Goal: Transaction & Acquisition: Purchase product/service

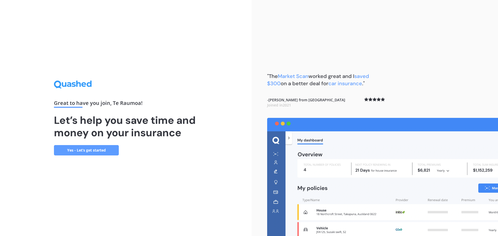
click at [100, 150] on link "Yes - Let’s get started" at bounding box center [86, 150] width 65 height 10
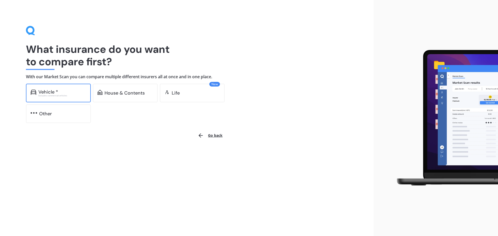
click at [44, 89] on div "Vehicle *" at bounding box center [48, 91] width 20 height 5
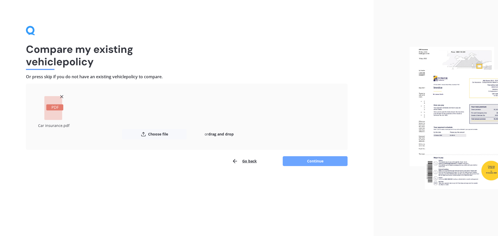
click at [333, 161] on button "Continue" at bounding box center [315, 161] width 65 height 10
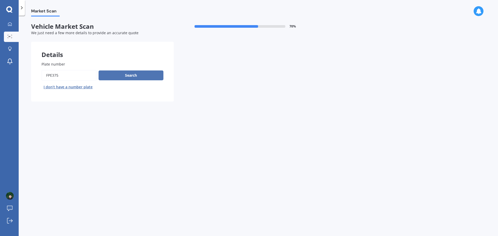
click at [143, 72] on button "Search" at bounding box center [131, 76] width 65 height 10
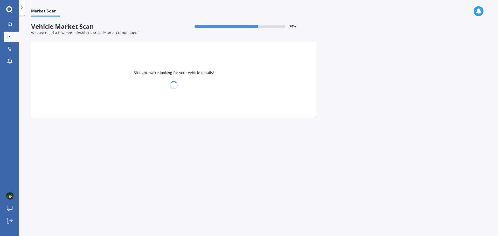
select select "TOYOTA"
select select "GRANVIA"
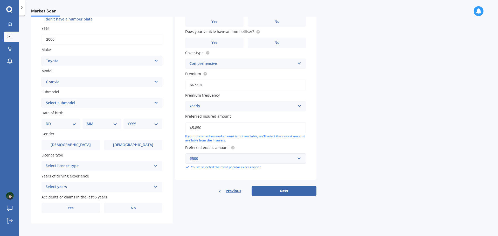
scroll to position [69, 0]
click at [125, 169] on div "Select licence type NZ Full NZ Restricted NZ Learners [GEOGRAPHIC_DATA] [GEOGRA…" at bounding box center [102, 165] width 121 height 10
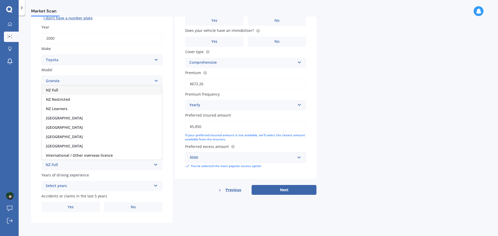
click at [85, 90] on div "NZ Full" at bounding box center [102, 90] width 120 height 9
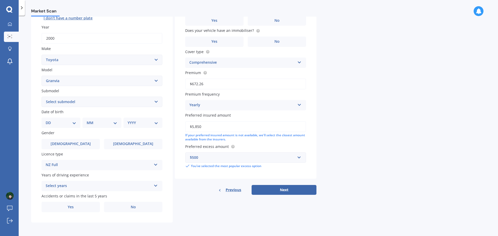
click at [103, 190] on div "Select years 5 or more years 4 years 3 years 2 years 1 year" at bounding box center [102, 186] width 121 height 10
click at [88, 135] on div "5 or more years" at bounding box center [102, 138] width 120 height 9
click at [141, 210] on label "No" at bounding box center [133, 207] width 58 height 10
click at [0, 0] on input "No" at bounding box center [0, 0] width 0 height 0
click at [68, 147] on label "[DEMOGRAPHIC_DATA]" at bounding box center [71, 144] width 58 height 10
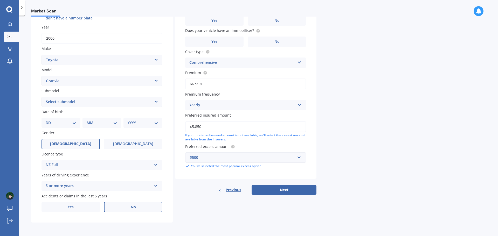
click at [0, 0] on input "[DEMOGRAPHIC_DATA]" at bounding box center [0, 0] width 0 height 0
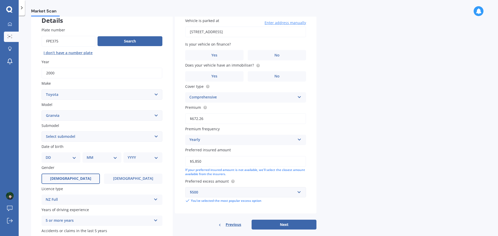
scroll to position [43, 0]
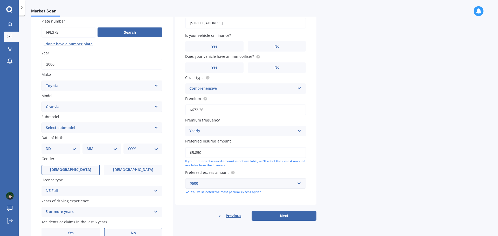
click at [70, 148] on select "DD 01 02 03 04 05 06 07 08 09 10 11 12 13 14 15 16 17 18 19 20 21 22 23 24 25 2…" at bounding box center [61, 149] width 31 height 6
select select "18"
click at [50, 146] on select "DD 01 02 03 04 05 06 07 08 09 10 11 12 13 14 15 16 17 18 19 20 21 22 23 24 25 2…" at bounding box center [61, 149] width 31 height 6
click at [104, 150] on select "MM 01 02 03 04 05 06 07 08 09 10 11 12" at bounding box center [103, 149] width 29 height 6
select select "05"
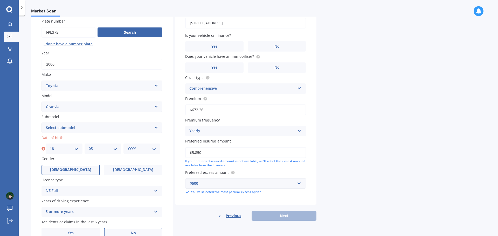
click at [89, 146] on select "MM 01 02 03 04 05 06 07 08 09 10 11 12" at bounding box center [103, 149] width 29 height 6
click at [141, 151] on select "YYYY 2025 2024 2023 2022 2021 2020 2019 2018 2017 2016 2015 2014 2013 2012 2011…" at bounding box center [142, 149] width 29 height 6
select select "1994"
click at [128, 146] on select "YYYY 2025 2024 2023 2022 2021 2020 2019 2018 2017 2016 2015 2014 2013 2012 2011…" at bounding box center [142, 149] width 29 height 6
click at [86, 128] on select "Select submodel (All)" at bounding box center [102, 128] width 121 height 10
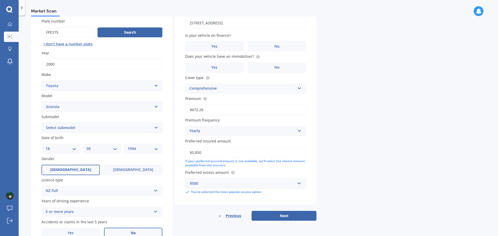
click at [86, 128] on select "Select submodel (All)" at bounding box center [102, 128] width 121 height 10
click at [379, 173] on div "Market Scan Vehicle Market Scan 70 % We just need a few more details to provide…" at bounding box center [258, 127] width 479 height 221
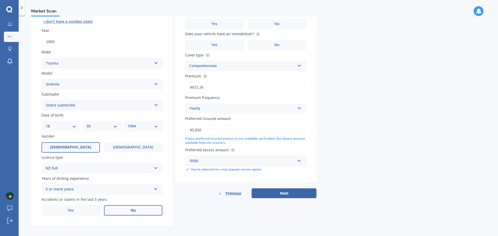
scroll to position [69, 0]
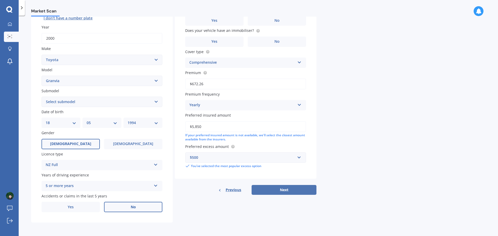
click at [272, 192] on button "Next" at bounding box center [284, 190] width 65 height 10
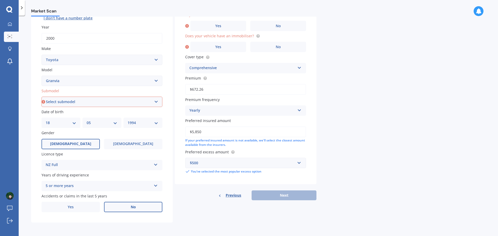
scroll to position [17, 0]
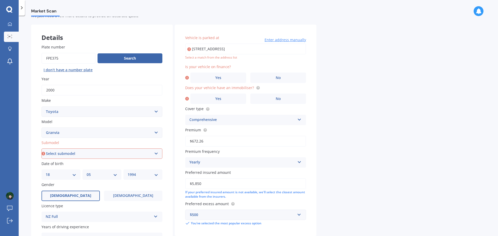
click at [299, 52] on input "[STREET_ADDRESS]" at bounding box center [245, 49] width 121 height 11
click at [350, 77] on div "Market Scan Vehicle Market Scan 70 % We just need a few more details to provide…" at bounding box center [258, 127] width 479 height 221
click at [276, 79] on span "No" at bounding box center [278, 78] width 5 height 4
click at [0, 0] on input "No" at bounding box center [0, 0] width 0 height 0
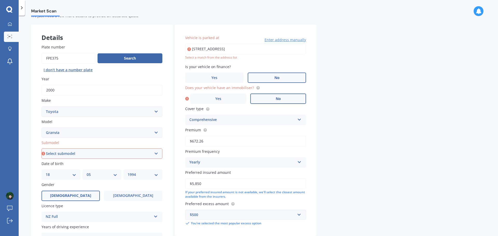
click at [276, 101] on span "No" at bounding box center [278, 99] width 5 height 4
click at [0, 0] on input "No" at bounding box center [0, 0] width 0 height 0
click at [422, 150] on div "Market Scan Vehicle Market Scan 70 % We just need a few more details to provide…" at bounding box center [258, 127] width 479 height 221
click at [278, 58] on div "Select a match from the address list" at bounding box center [245, 58] width 121 height 4
click at [282, 50] on input "[STREET_ADDRESS]" at bounding box center [245, 49] width 121 height 11
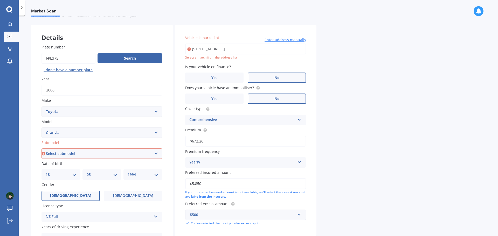
type input "[STREET_ADDRESS]"
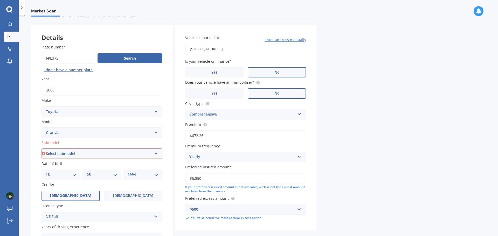
click at [434, 94] on div "Market Scan Vehicle Market Scan 70 % We just need a few more details to provide…" at bounding box center [258, 127] width 479 height 221
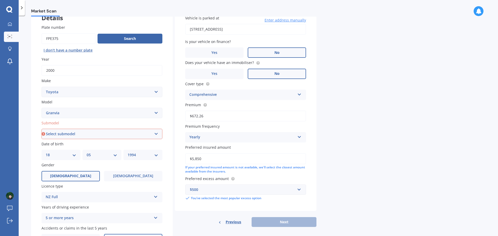
scroll to position [69, 0]
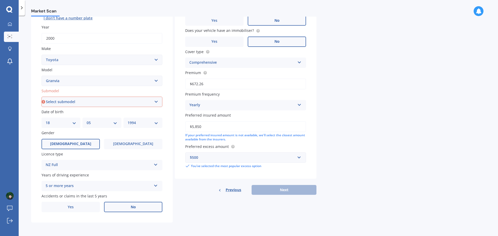
click at [127, 101] on select "Select submodel (All)" at bounding box center [102, 102] width 121 height 10
select select "(ALL)"
click at [42, 97] on select "Select submodel (All)" at bounding box center [102, 102] width 121 height 10
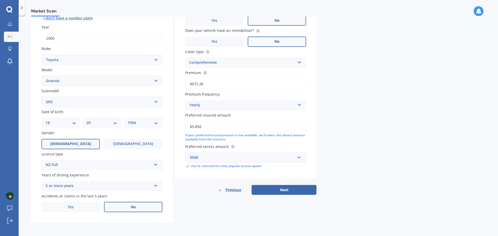
click at [378, 191] on div "Market Scan Vehicle Market Scan 70 % We just need a few more details to provide…" at bounding box center [258, 127] width 479 height 221
click at [289, 190] on button "Next" at bounding box center [284, 190] width 65 height 10
select select "18"
select select "05"
select select "1994"
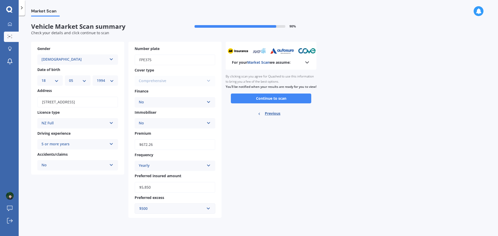
scroll to position [0, 0]
click at [283, 104] on button "Continue to scan" at bounding box center [271, 99] width 80 height 10
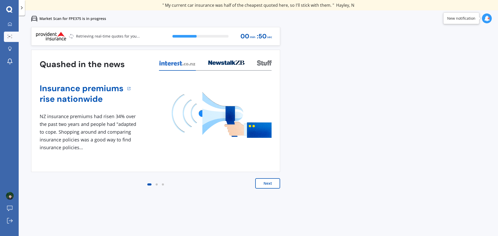
click at [273, 182] on button "Next" at bounding box center [267, 183] width 25 height 10
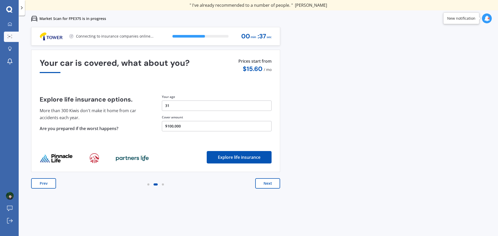
click at [260, 185] on button "Next" at bounding box center [267, 183] width 25 height 10
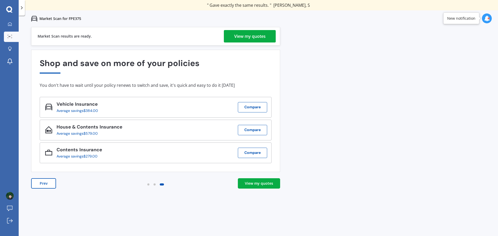
click at [243, 185] on link "View my quotes" at bounding box center [259, 183] width 42 height 10
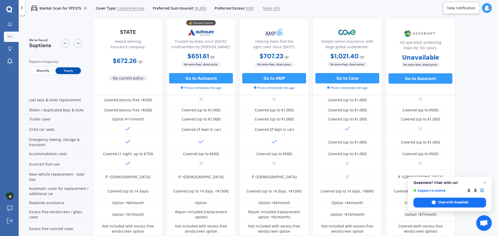
scroll to position [78, 0]
click at [486, 182] on span "Open chat" at bounding box center [485, 183] width 6 height 6
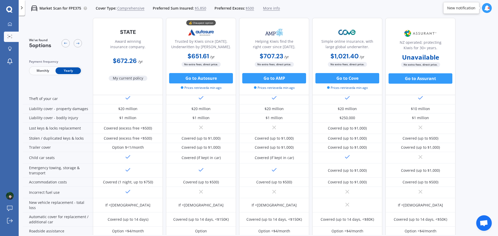
scroll to position [0, 0]
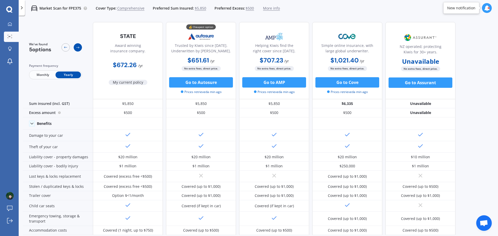
click at [79, 48] on icon at bounding box center [78, 47] width 4 height 4
click at [66, 49] on icon at bounding box center [66, 47] width 4 height 4
click at [80, 48] on div at bounding box center [78, 47] width 8 height 8
click at [6, 47] on div at bounding box center [10, 49] width 8 height 5
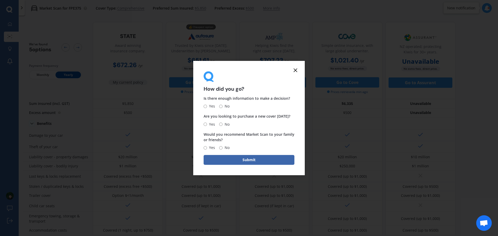
click at [223, 106] on span "No" at bounding box center [226, 107] width 7 height 6
click at [223, 106] on input "No" at bounding box center [220, 106] width 3 height 3
radio input "true"
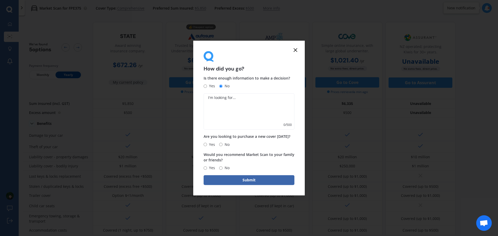
click at [221, 144] on input "No" at bounding box center [220, 144] width 3 height 3
radio input "true"
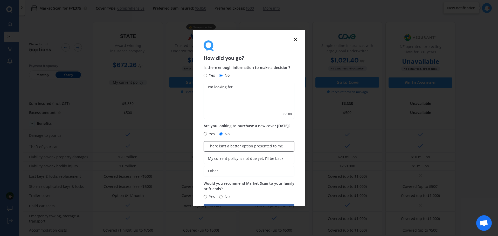
click at [266, 148] on span "There isn’t a better option presented to me" at bounding box center [245, 146] width 75 height 4
click at [0, 0] on input "There isn’t a better option presented to me" at bounding box center [0, 0] width 0 height 0
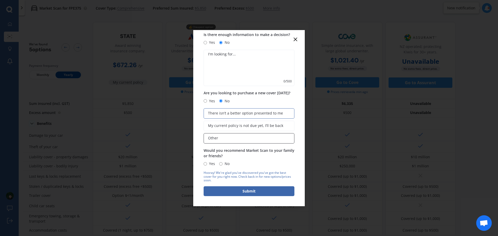
scroll to position [33, 0]
click at [223, 162] on span "No" at bounding box center [226, 164] width 7 height 6
click at [222, 162] on input "No" at bounding box center [220, 163] width 3 height 3
radio input "true"
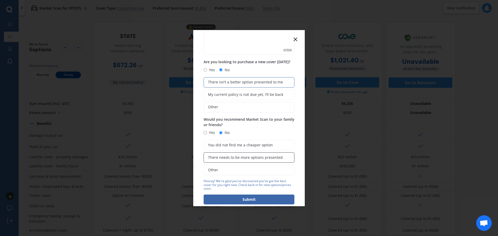
scroll to position [73, 0]
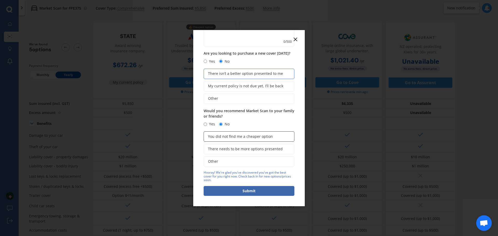
click at [266, 135] on span "You did not find me a cheaper option" at bounding box center [240, 137] width 65 height 4
click at [0, 0] on input "You did not find me a cheaper option" at bounding box center [0, 0] width 0 height 0
click at [264, 151] on span "There needs to be more options presented" at bounding box center [245, 149] width 75 height 4
click at [0, 0] on input "There needs to be more options presented" at bounding box center [0, 0] width 0 height 0
click at [263, 137] on span "You did not find me a cheaper option" at bounding box center [240, 137] width 65 height 4
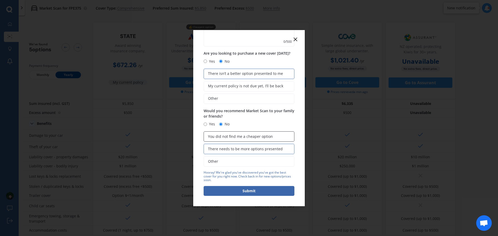
click at [0, 0] on input "You did not find me a cheaper option" at bounding box center [0, 0] width 0 height 0
click at [260, 190] on button "Submit" at bounding box center [249, 191] width 91 height 10
type textarea "Cheaper option same benefits"
click at [261, 192] on button "Submit" at bounding box center [249, 191] width 91 height 10
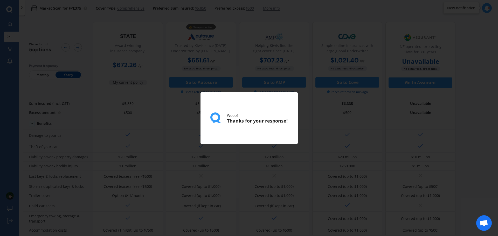
click at [78, 32] on div "Woop! Thanks for your response!" at bounding box center [249, 118] width 498 height 236
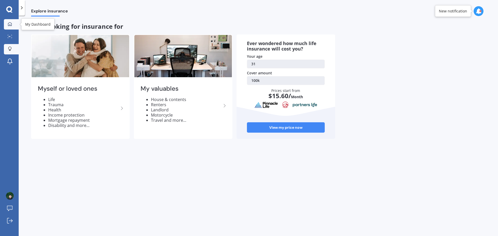
click at [12, 20] on link "My Dashboard" at bounding box center [11, 24] width 15 height 10
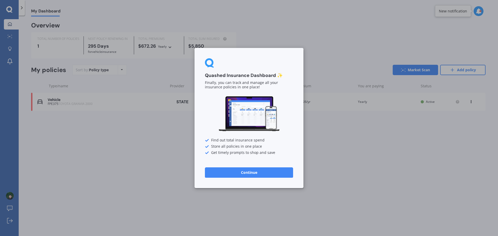
click at [279, 174] on button "Continue" at bounding box center [249, 173] width 88 height 10
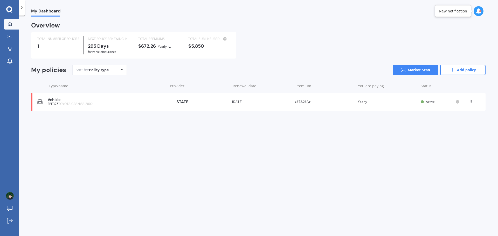
click at [471, 100] on icon at bounding box center [471, 100] width 4 height 3
drag, startPoint x: 222, startPoint y: 148, endPoint x: 217, endPoint y: 147, distance: 4.4
click at [221, 148] on div "My Dashboard Overview TOTAL NUMBER OF POLICIES 1 NEXT POLICY RENEWING [DATE] fo…" at bounding box center [258, 127] width 479 height 221
click at [100, 104] on div "FPE375 TOYOTA GRANVIA 2000" at bounding box center [107, 104] width 118 height 4
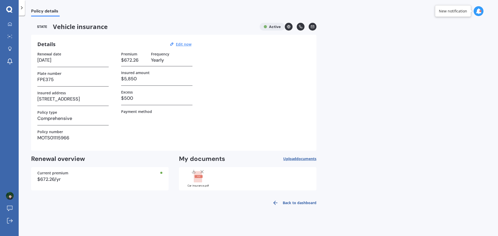
click at [11, 13] on div "My Dashboard Market Scan Explore insurance Notifications Te Raumoa [PERSON_NAME…" at bounding box center [9, 118] width 19 height 236
click at [11, 12] on icon at bounding box center [9, 9] width 6 height 6
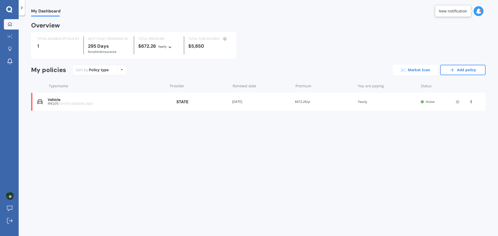
click at [413, 71] on link "Market Scan" at bounding box center [415, 70] width 45 height 10
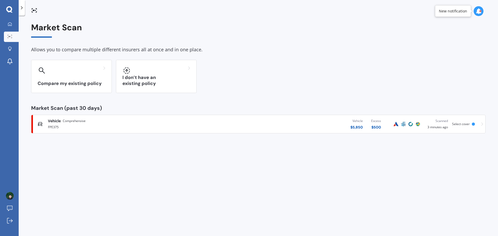
click at [445, 129] on div "Scanned 3 minutes ago" at bounding box center [437, 124] width 22 height 11
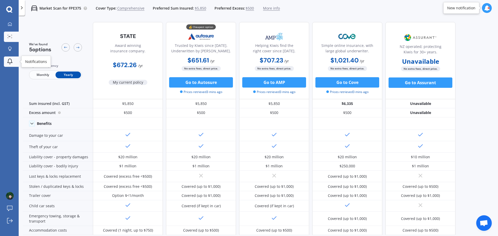
click at [12, 62] on icon at bounding box center [10, 61] width 5 height 4
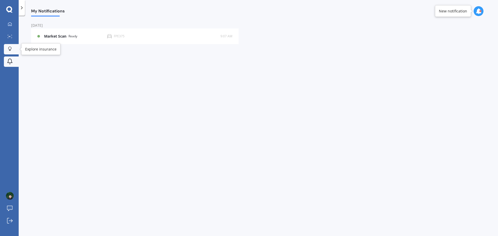
click at [11, 47] on icon at bounding box center [9, 48] width 3 height 3
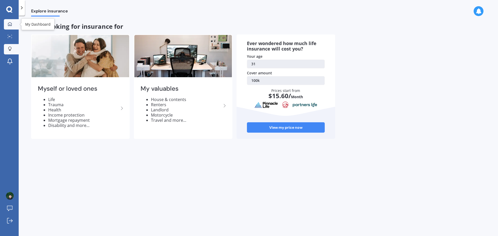
click at [9, 24] on icon at bounding box center [10, 24] width 4 height 4
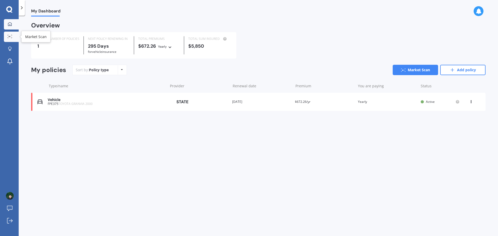
click at [13, 39] on link "Market Scan" at bounding box center [11, 37] width 15 height 10
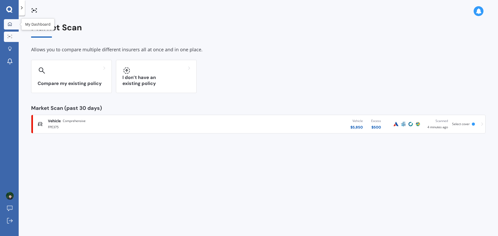
click at [12, 25] on div at bounding box center [10, 24] width 8 height 5
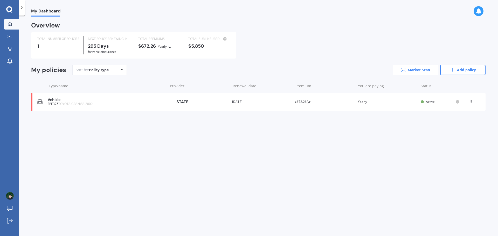
click at [404, 65] on link "Market Scan" at bounding box center [415, 70] width 45 height 10
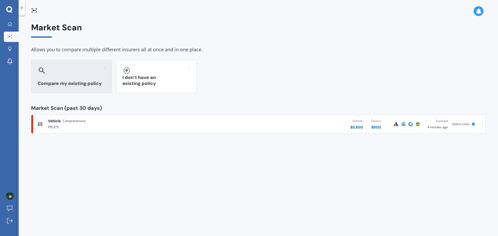
click at [74, 80] on div "Compare my existing policy" at bounding box center [71, 76] width 81 height 33
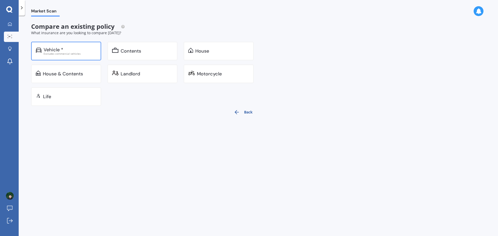
click at [71, 51] on div "Vehicle *" at bounding box center [70, 49] width 53 height 5
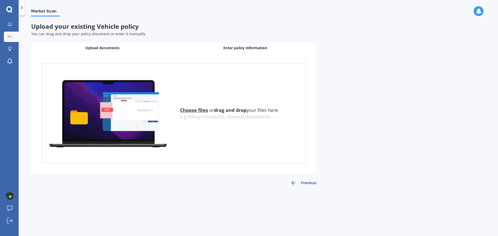
click at [241, 47] on span "Enter policy information" at bounding box center [245, 47] width 44 height 5
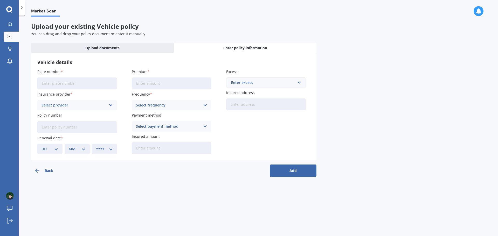
click at [89, 82] on input "Plate number" at bounding box center [77, 84] width 80 height 12
type input "FPE375"
click at [98, 98] on div "Insurance provider Select provider AA AMI AMP ANZ ASB [PERSON_NAME] Dowa Ando A…" at bounding box center [77, 101] width 80 height 19
click at [94, 108] on div "Select provider AA AMI AMP ANZ ASB Aioi Nissay Dowa Ando Assurant Autosure BNZ …" at bounding box center [77, 105] width 80 height 10
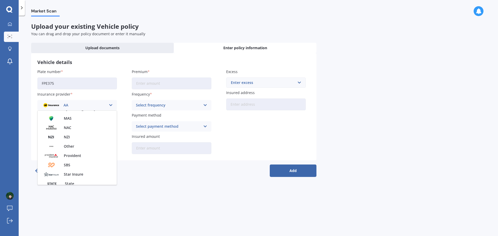
scroll to position [182, 0]
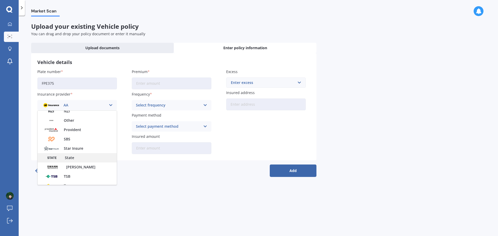
click at [74, 155] on div "State" at bounding box center [77, 157] width 79 height 9
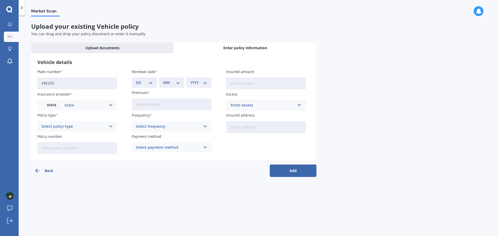
click at [89, 107] on div "State" at bounding box center [74, 105] width 65 height 6
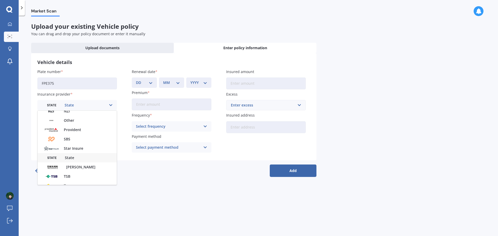
click at [89, 107] on div "State" at bounding box center [74, 105] width 65 height 6
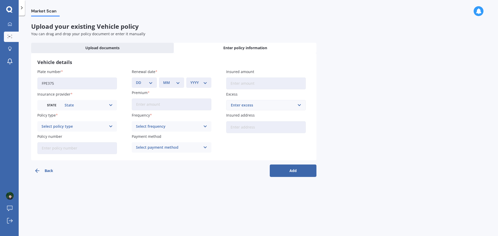
click at [90, 128] on div "Select policy type" at bounding box center [74, 127] width 65 height 6
click at [85, 135] on div "Comprehensive" at bounding box center [77, 136] width 79 height 9
click at [85, 151] on input "Policy number" at bounding box center [77, 148] width 80 height 12
drag, startPoint x: 66, startPoint y: 146, endPoint x: 66, endPoint y: 149, distance: 2.6
click at [66, 147] on input "Policy number" at bounding box center [77, 148] width 80 height 12
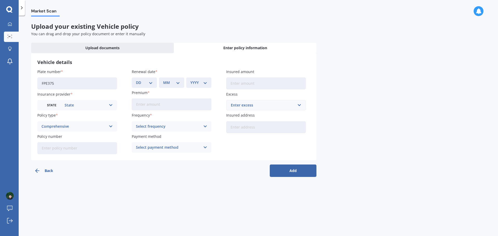
paste input "MOTS01115966"
type input "MOTS01115966"
click at [151, 82] on select "DD 01 02 03 04 05 06 07 08 09 10 11 12 13 14 15 16 17 18 19 20 21 22 23 24 25 2…" at bounding box center [144, 83] width 17 height 6
select select "17"
click at [136, 80] on select "DD 01 02 03 04 05 06 07 08 09 10 11 12 13 14 15 16 17 18 19 20 21 22 23 24 25 2…" at bounding box center [144, 83] width 17 height 6
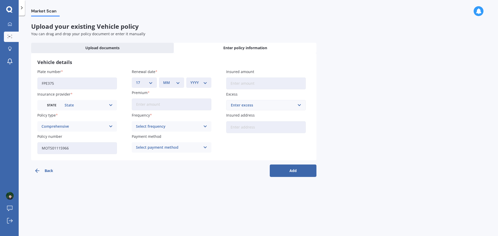
click at [176, 81] on select "MM 01 02 03 04 05 06 07 08 09 10 11 12" at bounding box center [171, 83] width 17 height 6
select select "06"
click at [163, 80] on select "MM 01 02 03 04 05 06 07 08 09 10 11 12" at bounding box center [171, 83] width 17 height 6
click at [193, 81] on select "YYYY 2027 2026 2025 2024 2023 2022 2021 2020 2019 2018 2017 2016 2015 2014 2013…" at bounding box center [198, 83] width 17 height 6
select select "2026"
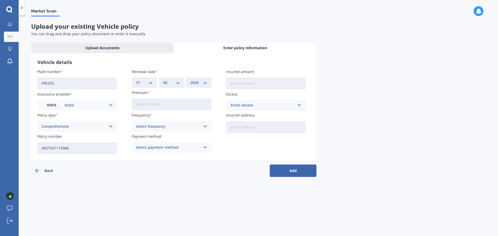
click at [190, 80] on select "YYYY 2027 2026 2025 2024 2023 2022 2021 2020 2019 2018 2017 2016 2015 2014 2013…" at bounding box center [198, 83] width 17 height 6
click at [176, 102] on input "Premium" at bounding box center [172, 105] width 80 height 12
click at [152, 93] on label "Premium" at bounding box center [171, 92] width 78 height 5
click at [152, 99] on input "Premium" at bounding box center [172, 105] width 80 height 12
type input "$672.26"
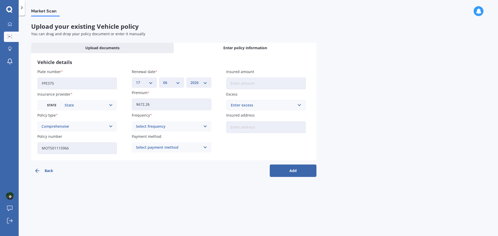
drag, startPoint x: 176, startPoint y: 204, endPoint x: 173, endPoint y: 186, distance: 18.4
click at [174, 201] on div "Market Scan Upload your existing Vehicle policy You can drag and drop your poli…" at bounding box center [258, 127] width 479 height 221
click at [162, 127] on div "Select frequency" at bounding box center [168, 127] width 65 height 6
click at [158, 139] on div "Yearly" at bounding box center [171, 136] width 79 height 9
click at [154, 148] on div "Select payment method" at bounding box center [168, 148] width 65 height 6
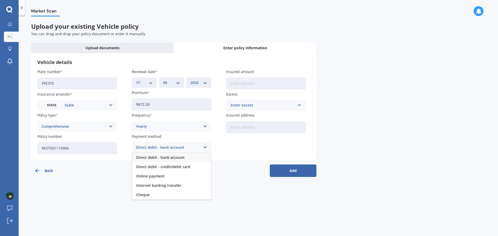
click at [168, 158] on span "Direct debit - bank account" at bounding box center [160, 158] width 49 height 4
click at [237, 200] on div "Market Scan Upload your existing Vehicle policy You can drag and drop your poli…" at bounding box center [258, 127] width 479 height 221
click at [264, 82] on input "Insured amount" at bounding box center [266, 84] width 80 height 12
click at [273, 100] on div "Excess Enter excess $100 $400 $500 $750 $1,000 $1,500 $2,000" at bounding box center [266, 101] width 80 height 19
click at [274, 103] on div "Enter excess" at bounding box center [263, 105] width 64 height 6
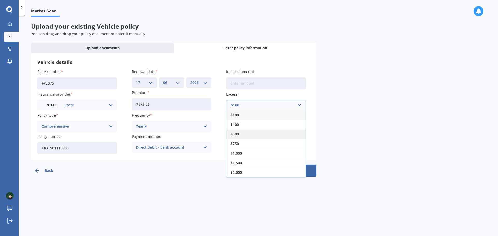
click at [247, 132] on div "$500" at bounding box center [265, 134] width 79 height 10
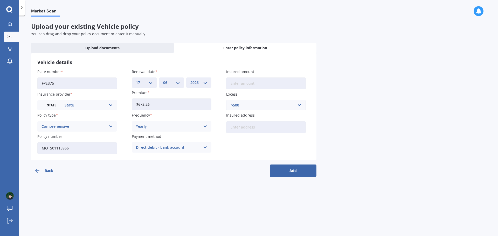
click at [373, 133] on div "Market Scan Upload your existing Vehicle policy You can drag and drop your poli…" at bounding box center [258, 127] width 479 height 221
click at [243, 127] on input "Insured address" at bounding box center [266, 127] width 80 height 12
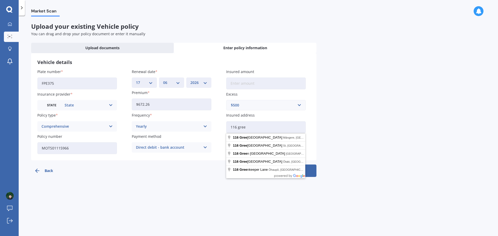
click at [361, 131] on div "Market Scan Upload your existing Vehicle policy You can drag and drop your poli…" at bounding box center [258, 127] width 479 height 221
click at [272, 129] on input "116 gree" at bounding box center [266, 127] width 80 height 12
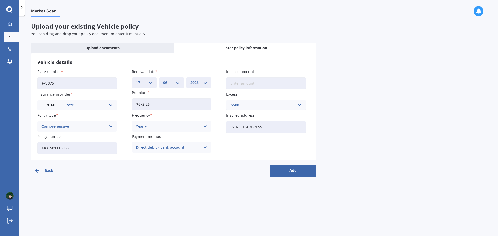
type input "[STREET_ADDRESS]"
click at [253, 88] on input "Insured amount" at bounding box center [266, 84] width 80 height 12
click at [278, 83] on input "Insured amount" at bounding box center [266, 84] width 80 height 12
type input "$5,850"
click at [337, 111] on div "Market Scan Upload your existing Vehicle policy You can drag and drop your poli…" at bounding box center [258, 127] width 479 height 221
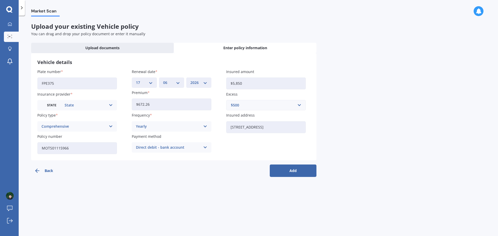
click at [298, 171] on button "Add" at bounding box center [293, 171] width 47 height 12
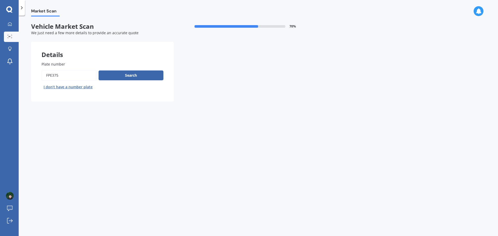
click at [279, 44] on div "Details Plate number Search I don’t have a number plate Previous Next" at bounding box center [173, 72] width 285 height 60
click at [141, 75] on button "Search" at bounding box center [131, 76] width 65 height 10
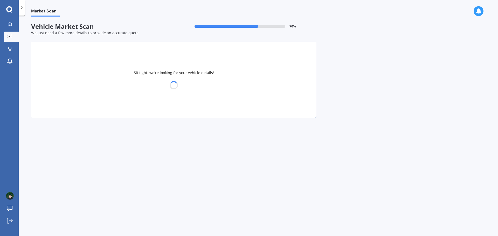
select select "TOYOTA"
select select "GRANVIA"
select select "18"
select select "05"
select select "1994"
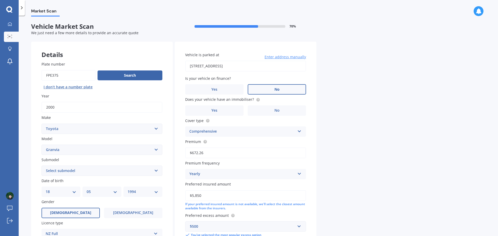
click at [258, 86] on label "No" at bounding box center [277, 89] width 58 height 10
click at [0, 0] on input "No" at bounding box center [0, 0] width 0 height 0
click at [286, 108] on label "No" at bounding box center [277, 111] width 58 height 10
click at [0, 0] on input "No" at bounding box center [0, 0] width 0 height 0
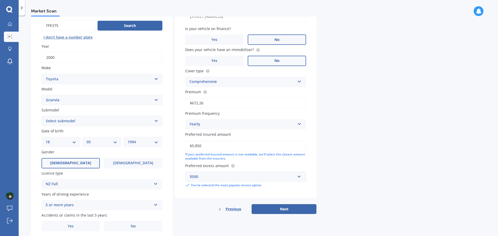
scroll to position [17, 0]
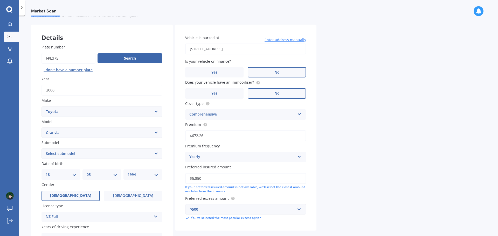
click at [73, 152] on select "Select submodel (All)" at bounding box center [102, 154] width 121 height 10
select select "(ALL)"
click at [42, 149] on select "Select submodel (All)" at bounding box center [102, 154] width 121 height 10
click at [34, 150] on div "Plate number Search I don’t have a number plate Year [DATE] Make Select make AC…" at bounding box center [102, 154] width 142 height 241
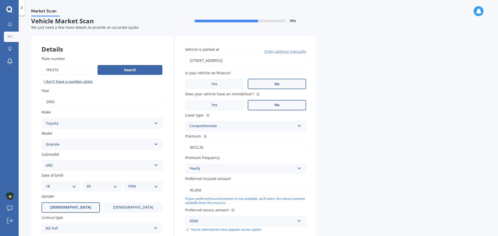
scroll to position [0, 0]
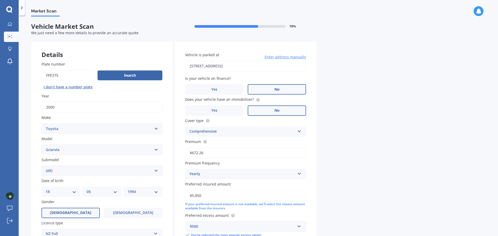
click at [76, 109] on input "2000" at bounding box center [102, 107] width 121 height 11
type input "2"
type input "1999"
drag, startPoint x: 377, startPoint y: 144, endPoint x: 401, endPoint y: 150, distance: 24.9
click at [387, 145] on div "Market Scan Vehicle Market Scan 70 % We just need a few more details to provide…" at bounding box center [258, 127] width 479 height 221
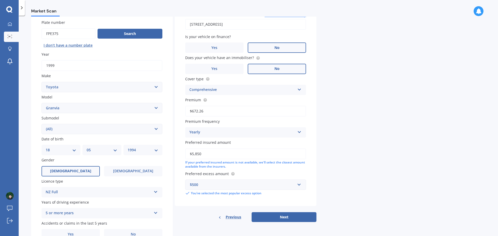
scroll to position [69, 0]
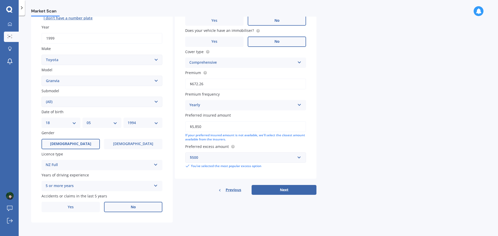
drag, startPoint x: 135, startPoint y: 205, endPoint x: 149, endPoint y: 205, distance: 13.2
click at [136, 205] on span "No" at bounding box center [133, 207] width 5 height 4
click at [0, 0] on input "No" at bounding box center [0, 0] width 0 height 0
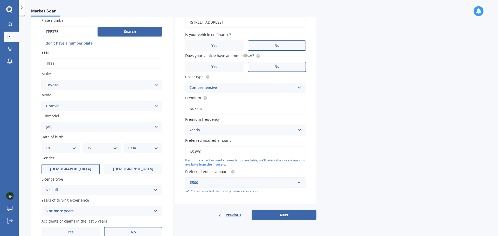
scroll to position [52, 0]
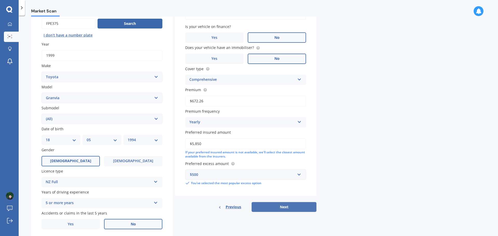
click at [289, 209] on button "Next" at bounding box center [284, 207] width 65 height 10
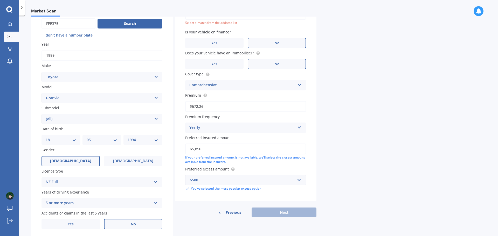
scroll to position [36, 0]
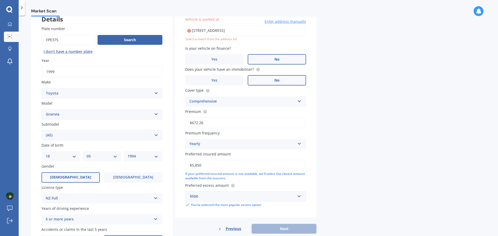
type input "[STREET_ADDRESS]"
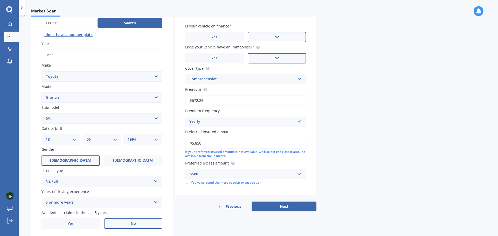
scroll to position [61, 0]
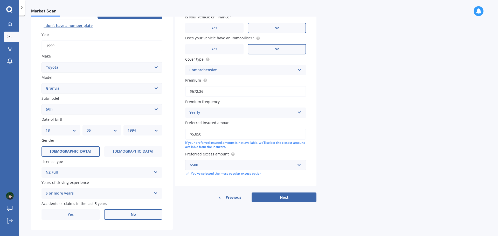
click at [387, 89] on div "Market Scan Vehicle Market Scan 70 % We just need a few more details to provide…" at bounding box center [258, 127] width 479 height 221
click at [289, 201] on button "Next" at bounding box center [284, 198] width 65 height 10
select select "18"
select select "05"
select select "1994"
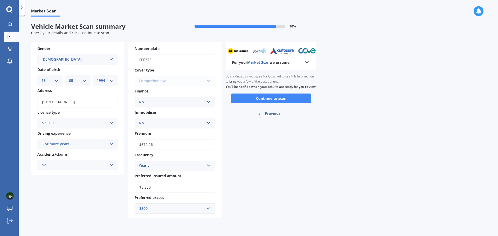
scroll to position [0, 0]
click at [166, 81] on div "Comprehensive Comprehensive Third Party, Fire & Theft Third Party" at bounding box center [175, 81] width 81 height 10
click at [274, 104] on button "Continue to scan" at bounding box center [271, 99] width 80 height 10
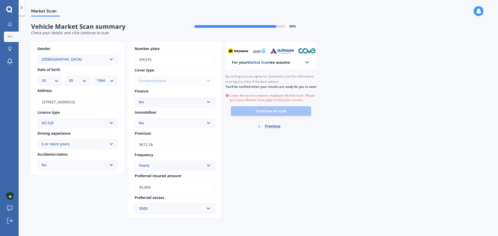
click at [281, 116] on div "Ready to go By clicking scan you agree for Quashed to use this information to b…" at bounding box center [271, 102] width 91 height 65
click at [353, 51] on div "Market Scan Vehicle Market Scan summary 90 % Check your details and click conti…" at bounding box center [258, 127] width 479 height 221
click at [9, 37] on circle at bounding box center [9, 36] width 1 height 1
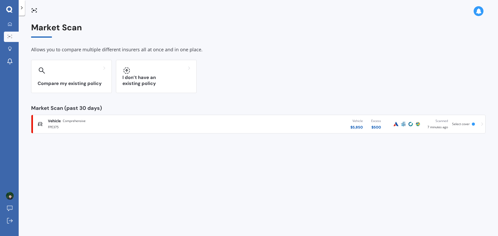
click at [482, 123] on icon at bounding box center [482, 124] width 2 height 4
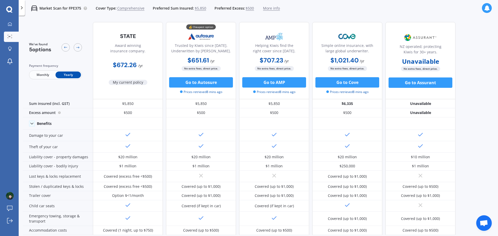
click at [46, 77] on span "Monthly" at bounding box center [42, 75] width 25 height 7
click at [64, 75] on span "Yearly" at bounding box center [68, 75] width 25 height 7
click at [79, 44] on div at bounding box center [78, 47] width 8 height 8
click at [78, 45] on icon at bounding box center [78, 47] width 4 height 4
click at [65, 45] on div at bounding box center [65, 47] width 8 height 8
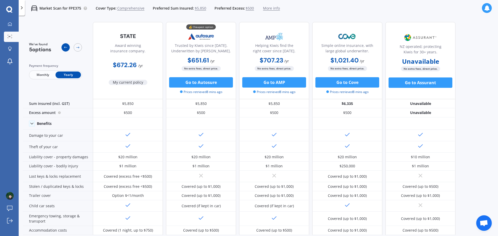
click at [67, 50] on div at bounding box center [65, 47] width 8 height 8
click at [78, 49] on icon at bounding box center [78, 47] width 4 height 4
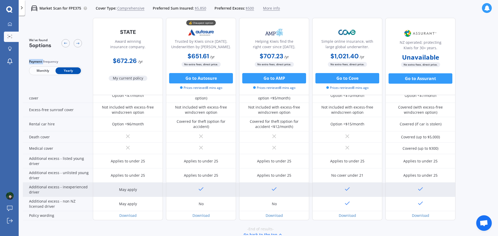
scroll to position [205, 0]
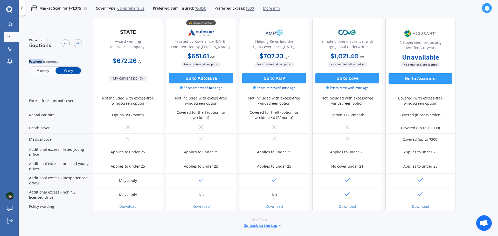
click at [258, 226] on button "Go back to the top" at bounding box center [264, 226] width 40 height 6
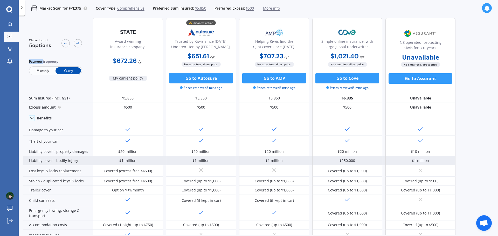
scroll to position [0, 0]
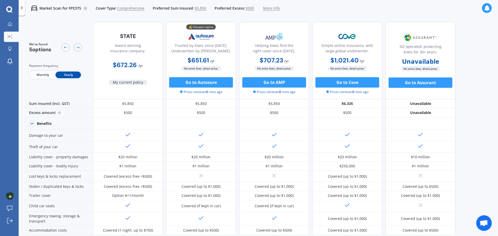
click at [135, 12] on div "Market Scan for FPE375 Cover Type: Comprehensive Preferred Sum Insured: $5,850 …" at bounding box center [152, 8] width 255 height 17
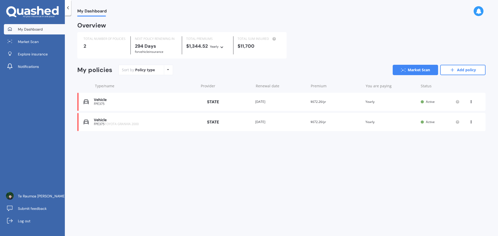
click at [470, 102] on icon at bounding box center [471, 100] width 4 height 3
click at [474, 122] on div "Delete" at bounding box center [459, 122] width 51 height 10
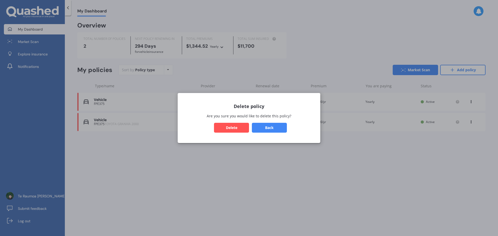
click at [239, 129] on button "Delete" at bounding box center [231, 128] width 35 height 10
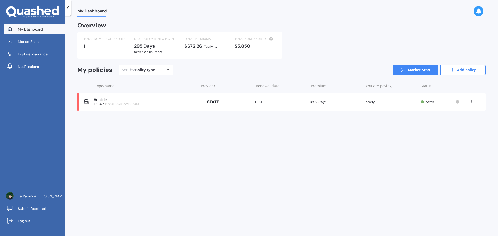
click at [470, 103] on div "View option View policy Delete" at bounding box center [471, 101] width 5 height 5
click at [455, 124] on div "Delete" at bounding box center [459, 122] width 51 height 10
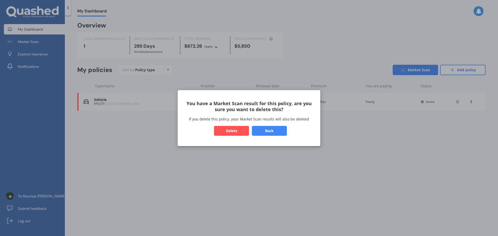
click at [227, 127] on button "Delete" at bounding box center [231, 131] width 35 height 10
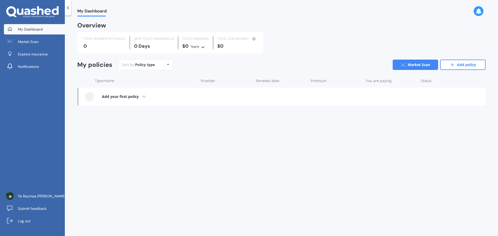
drag, startPoint x: 209, startPoint y: 166, endPoint x: 205, endPoint y: 164, distance: 4.7
click at [209, 166] on div "My Dashboard Overview TOTAL NUMBER OF POLICIES 0 NEXT POLICY RENEWING IN 0 Days…" at bounding box center [281, 127] width 433 height 221
drag, startPoint x: 32, startPoint y: 44, endPoint x: 34, endPoint y: 44, distance: 2.6
click at [32, 44] on span "Market Scan" at bounding box center [28, 41] width 21 height 5
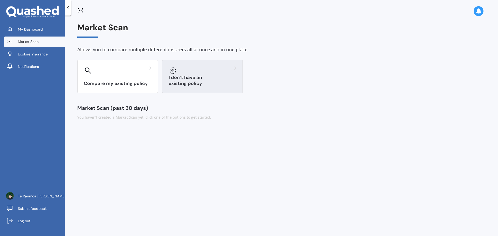
click at [198, 82] on h3 "I don’t have an existing policy" at bounding box center [203, 81] width 68 height 12
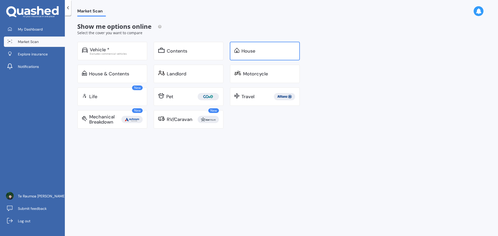
click at [264, 54] on div "House" at bounding box center [265, 51] width 70 height 19
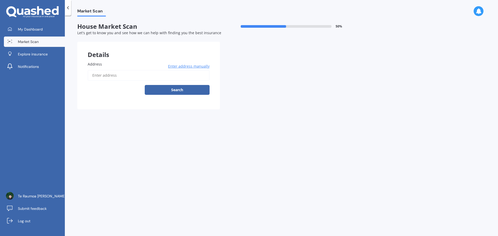
click at [108, 75] on input "Address" at bounding box center [149, 75] width 122 height 11
type input "24A McKenzie Street, Levin 5510"
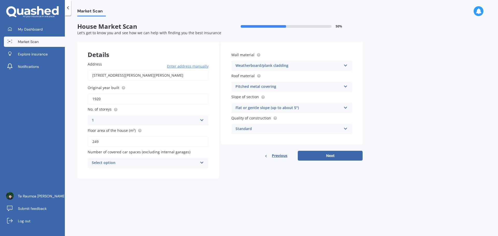
click at [117, 166] on div "Select option" at bounding box center [145, 163] width 106 height 6
click at [135, 174] on div "0" at bounding box center [148, 173] width 120 height 9
click at [439, 54] on div "Market Scan House Market Scan 50 % Let's get to know you and see how we can hel…" at bounding box center [281, 127] width 433 height 221
click at [342, 156] on button "Next" at bounding box center [330, 156] width 65 height 10
select select "18"
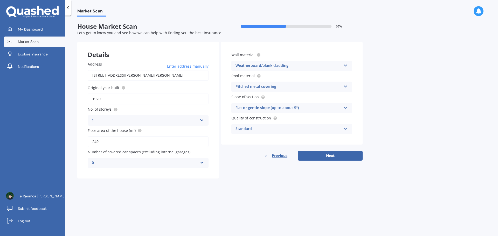
select select "05"
select select "1994"
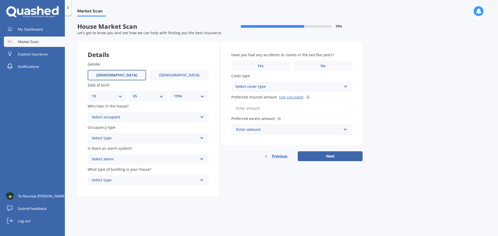
click at [129, 116] on div "Select occupant" at bounding box center [145, 117] width 106 height 6
click at [119, 127] on div "Owner" at bounding box center [148, 127] width 120 height 9
click at [113, 136] on div "Select type" at bounding box center [145, 138] width 106 height 6
click at [124, 149] on div "Permanent" at bounding box center [148, 148] width 120 height 9
click at [122, 156] on div "Select alarm" at bounding box center [145, 159] width 106 height 6
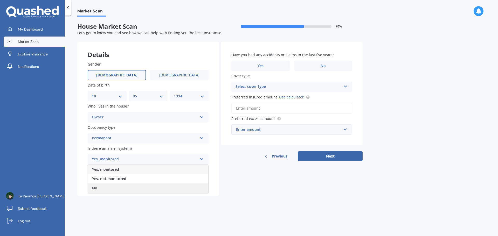
click at [110, 188] on div "No" at bounding box center [148, 188] width 120 height 9
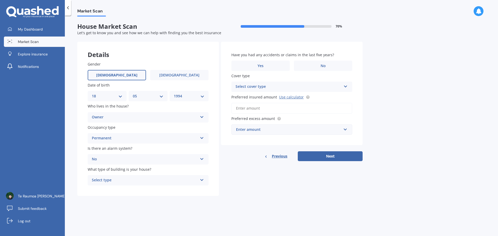
click at [146, 178] on div "Select type" at bounding box center [145, 180] width 106 height 6
click at [151, 187] on div "Freestanding" at bounding box center [148, 190] width 120 height 9
click at [311, 68] on label "No" at bounding box center [323, 66] width 58 height 10
click at [0, 0] on input "No" at bounding box center [0, 0] width 0 height 0
click at [252, 85] on div "Select cover type" at bounding box center [289, 87] width 106 height 6
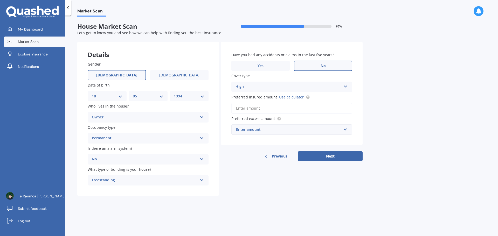
drag, startPoint x: 429, startPoint y: 142, endPoint x: 426, endPoint y: 141, distance: 3.1
click at [427, 141] on div "Market Scan House Market Scan 70 % Let's get to know you and see how we can hel…" at bounding box center [281, 127] width 433 height 221
click at [302, 85] on div "High" at bounding box center [289, 87] width 106 height 6
drag, startPoint x: 407, startPoint y: 100, endPoint x: 396, endPoint y: 102, distance: 11.7
click at [406, 101] on div "Market Scan House Market Scan 70 % Let's get to know you and see how we can hel…" at bounding box center [281, 127] width 433 height 221
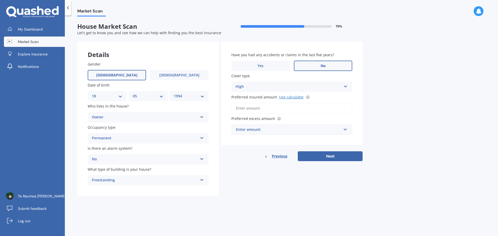
click at [296, 97] on link "Use calculator" at bounding box center [291, 97] width 25 height 5
paste input "$981,732"
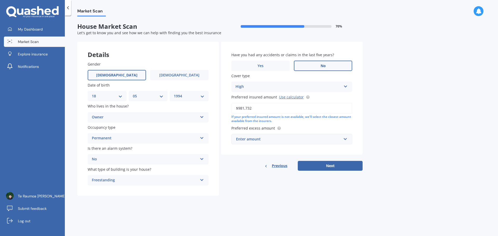
type input "$981,732"
click at [371, 188] on div "Market Scan House Market Scan 70 % Let's get to know you and see how we can hel…" at bounding box center [281, 127] width 433 height 221
click at [307, 138] on div "Enter amount" at bounding box center [288, 139] width 105 height 6
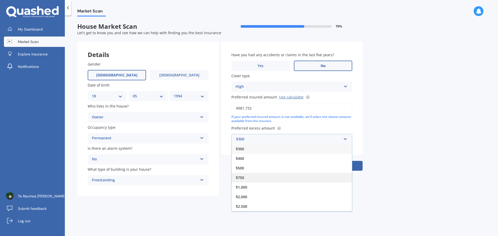
click at [300, 178] on div "$750" at bounding box center [292, 178] width 120 height 10
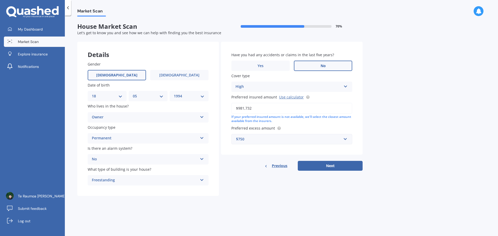
click at [409, 187] on div "Market Scan House Market Scan 70 % Let's get to know you and see how we can hel…" at bounding box center [281, 127] width 433 height 221
click at [310, 163] on button "Next" at bounding box center [330, 166] width 65 height 10
select select "18"
select select "05"
select select "1994"
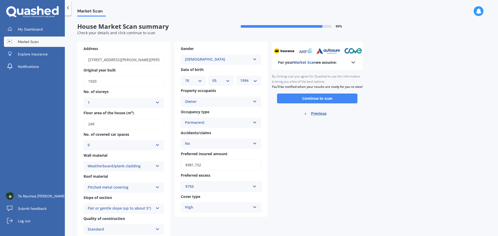
click at [349, 104] on button "Continue to scan" at bounding box center [317, 99] width 80 height 10
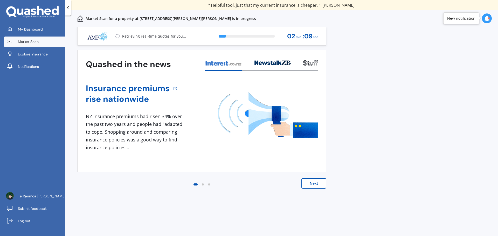
click at [316, 183] on button "Next" at bounding box center [313, 183] width 25 height 10
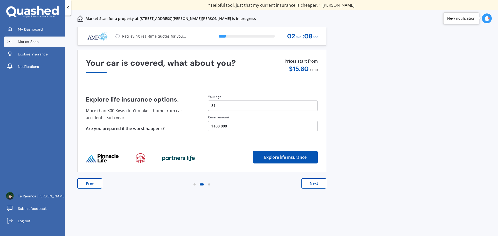
click at [313, 185] on button "Next" at bounding box center [313, 183] width 25 height 10
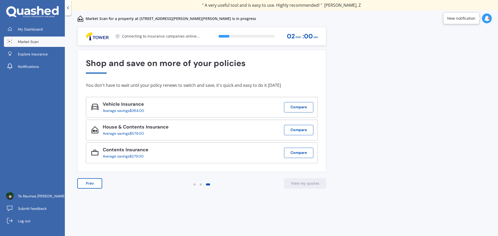
click at [194, 185] on div at bounding box center [195, 185] width 2 height 2
click at [424, 99] on div "Previous 60,000+ Kiwis have signed up to shop and save on insurance with us " H…" at bounding box center [281, 137] width 433 height 221
click at [389, 101] on div "Previous 60,000+ Kiwis have signed up to shop and save on insurance with us " H…" at bounding box center [281, 137] width 433 height 221
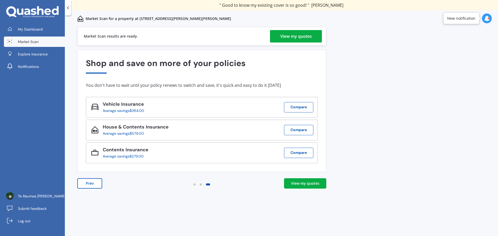
click at [309, 186] on div "View my quotes" at bounding box center [305, 183] width 28 height 5
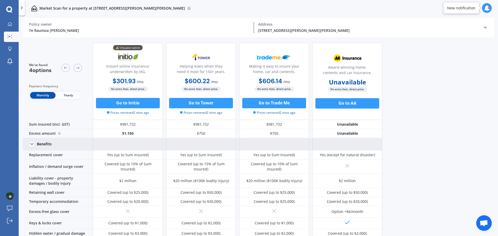
click at [37, 143] on div "Benefits" at bounding box center [44, 144] width 15 height 5
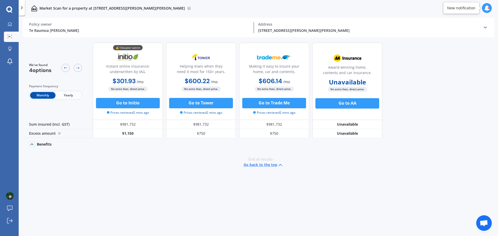
click at [37, 143] on div "Benefits" at bounding box center [44, 144] width 15 height 5
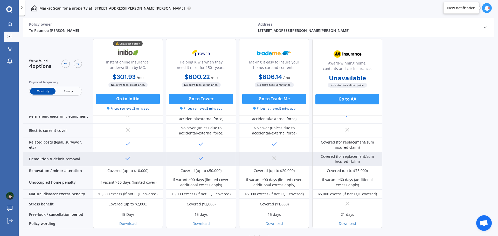
scroll to position [196, 0]
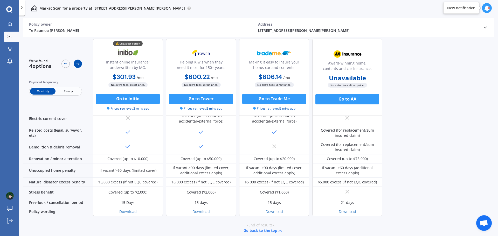
click at [79, 63] on icon at bounding box center [78, 64] width 4 height 4
click at [64, 63] on icon at bounding box center [66, 64] width 4 height 4
click at [364, 99] on button "Go to AA" at bounding box center [347, 99] width 64 height 10
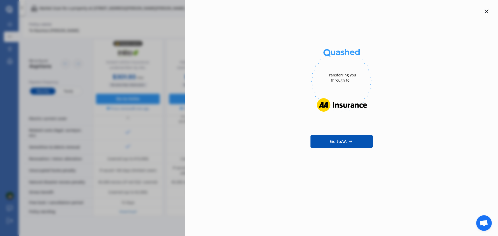
click at [486, 11] on icon at bounding box center [487, 11] width 4 height 4
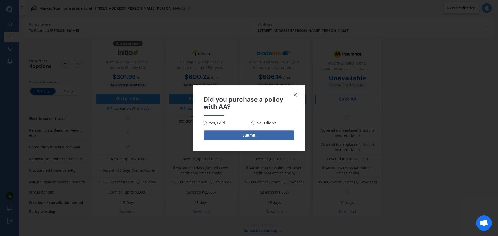
click at [294, 93] on icon at bounding box center [295, 95] width 6 height 6
